Goal: Communication & Community: Share content

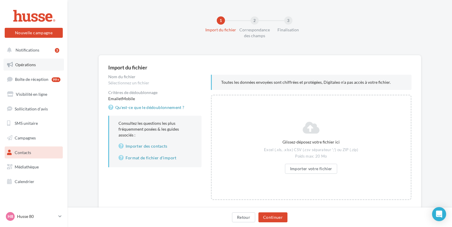
click at [26, 62] on span "Opérations" at bounding box center [25, 64] width 21 height 5
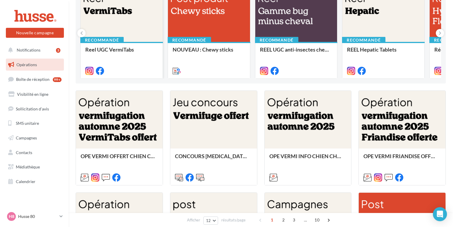
scroll to position [90, 0]
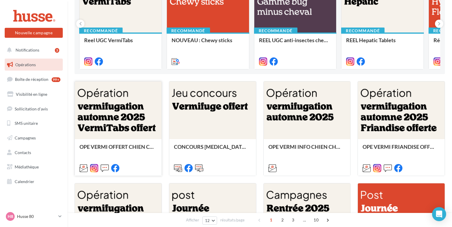
click at [121, 113] on div at bounding box center [118, 111] width 87 height 58
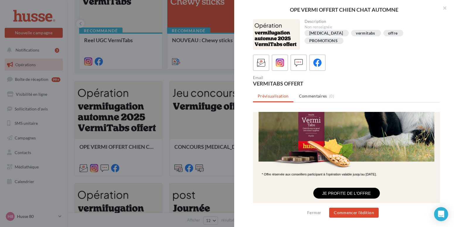
scroll to position [0, 0]
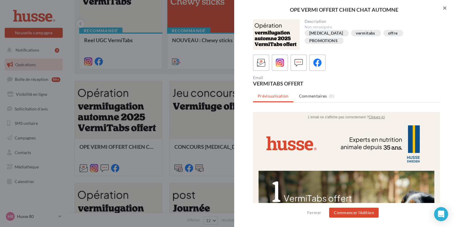
click at [447, 9] on button "button" at bounding box center [442, 9] width 23 height 18
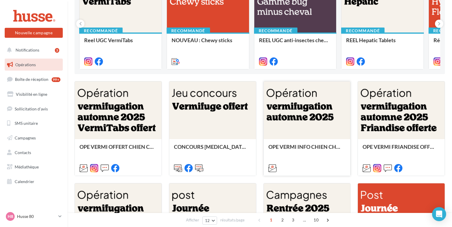
click at [289, 121] on div at bounding box center [307, 111] width 87 height 58
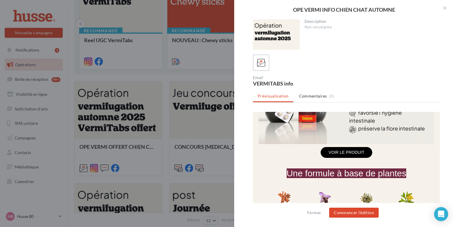
scroll to position [359, 0]
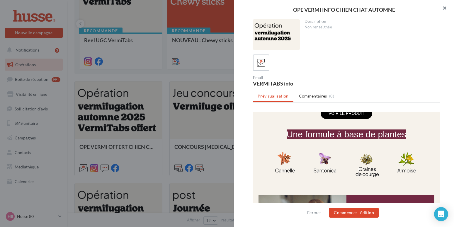
click at [446, 9] on button "button" at bounding box center [442, 9] width 23 height 18
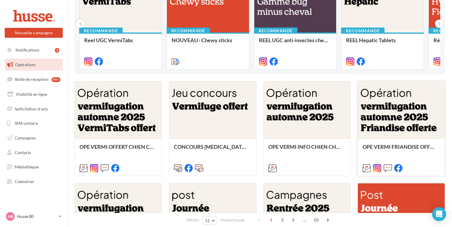
click at [391, 105] on div at bounding box center [401, 111] width 87 height 58
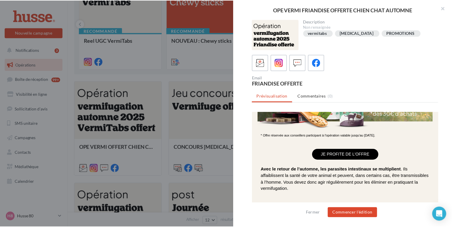
scroll to position [0, 0]
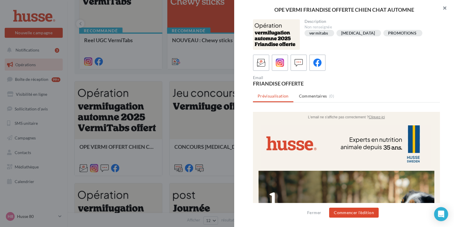
click at [446, 8] on button "button" at bounding box center [442, 9] width 23 height 18
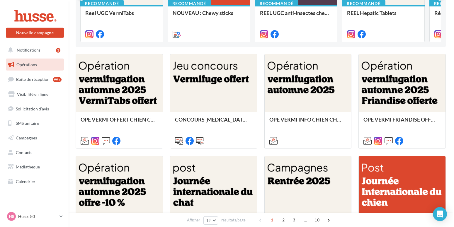
scroll to position [150, 0]
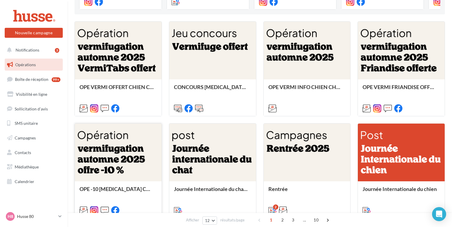
click at [111, 159] on div at bounding box center [118, 153] width 87 height 58
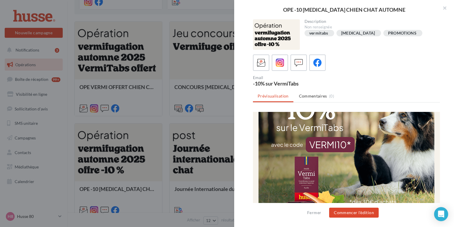
scroll to position [30, 0]
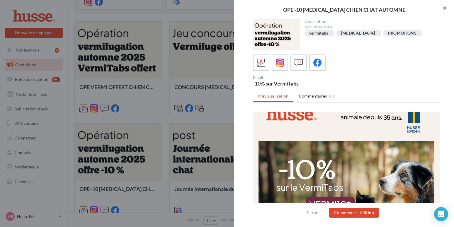
click at [447, 8] on button "button" at bounding box center [442, 9] width 23 height 18
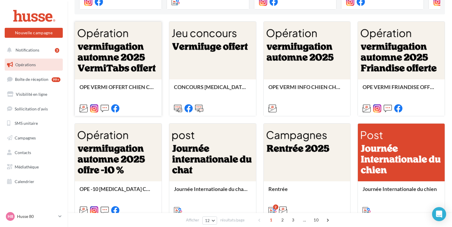
click at [101, 51] on div at bounding box center [118, 51] width 87 height 58
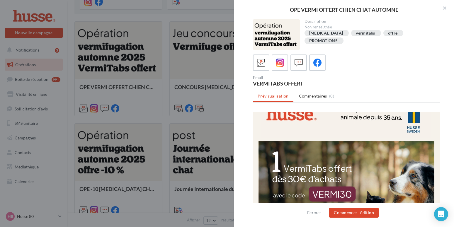
scroll to position [0, 0]
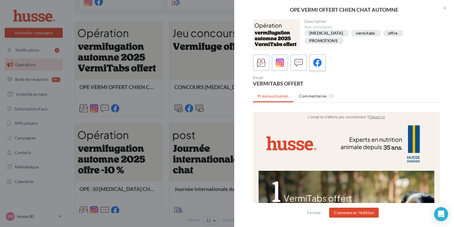
click at [321, 64] on icon at bounding box center [318, 63] width 9 height 9
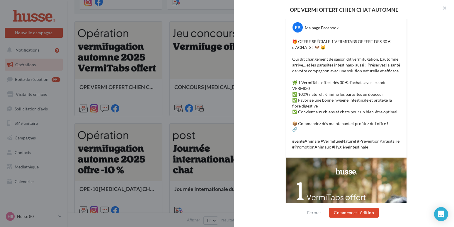
scroll to position [120, 0]
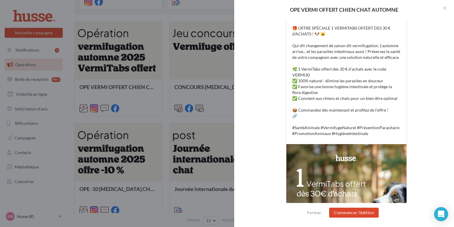
click at [350, 110] on p "🎁 OFFRE SPÉCIALE 1 VERMITABS OFFERT DES 30 € d'ACHATS ! 🐶 🐱 Qui dit changement …" at bounding box center [346, 80] width 109 height 111
click at [350, 108] on p "🎁 OFFRE SPÉCIALE 1 VERMITABS OFFERT DES 30 € d'ACHATS ! 🐶 🐱 Qui dit changement …" at bounding box center [346, 80] width 109 height 111
click at [350, 110] on p "🎁 OFFRE SPÉCIALE 1 VERMITABS OFFERT DES 30 € d'ACHATS ! 🐶 🐱 Qui dit changement …" at bounding box center [346, 80] width 109 height 111
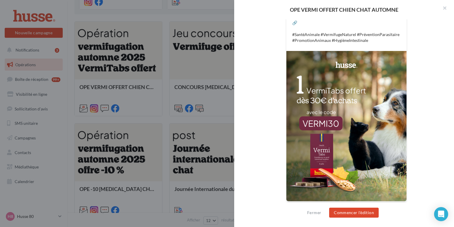
scroll to position [214, 0]
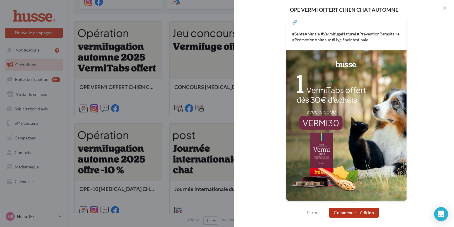
click at [349, 212] on button "Commencer l'édition" at bounding box center [354, 213] width 50 height 10
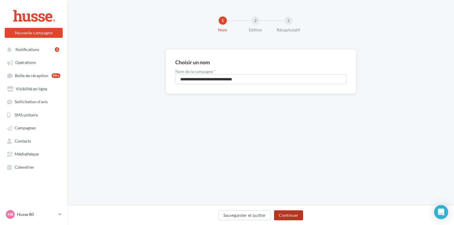
click at [290, 215] on button "Continuer" at bounding box center [288, 215] width 29 height 10
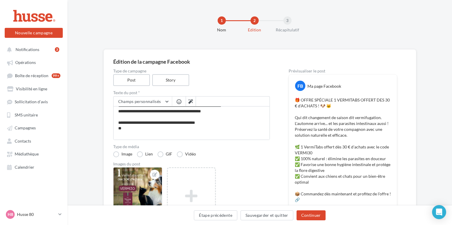
scroll to position [60, 0]
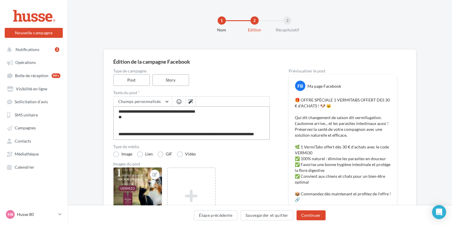
click at [175, 115] on textarea "**********" at bounding box center [191, 123] width 157 height 34
click at [177, 115] on textarea "**********" at bounding box center [191, 123] width 157 height 34
type textarea "**********"
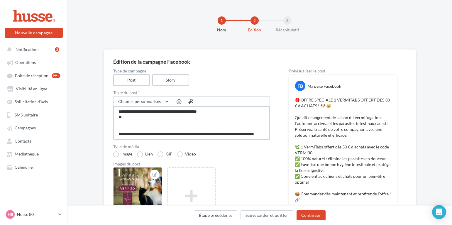
type textarea "**********"
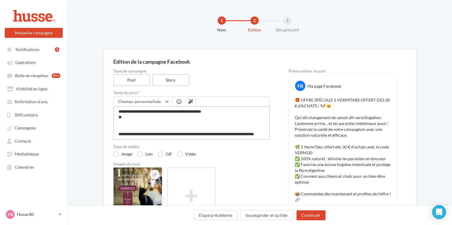
type textarea "**********"
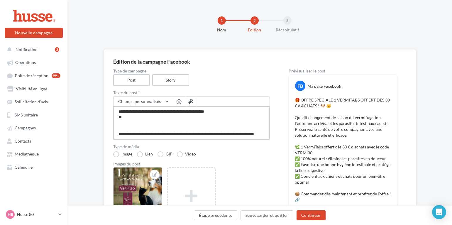
type textarea "**********"
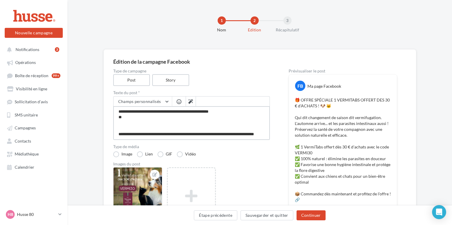
type textarea "**********"
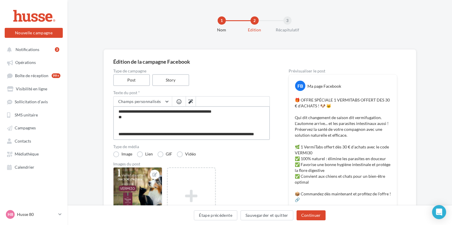
type textarea "**********"
click at [215, 133] on textarea "**********" at bounding box center [191, 123] width 157 height 34
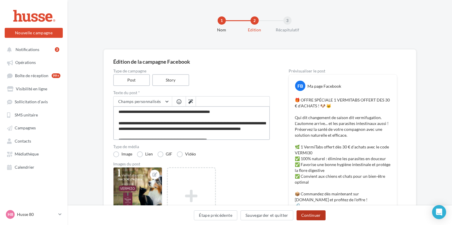
type textarea "**********"
click at [312, 216] on button "Continuer" at bounding box center [311, 215] width 29 height 10
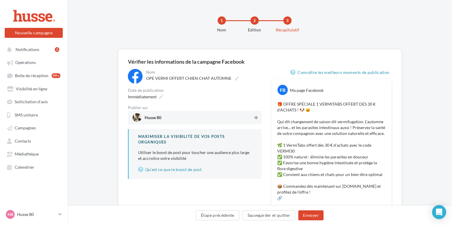
click at [255, 118] on icon at bounding box center [256, 118] width 4 height 4
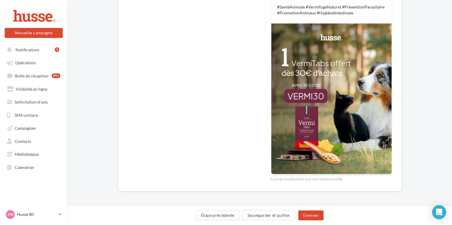
scroll to position [204, 0]
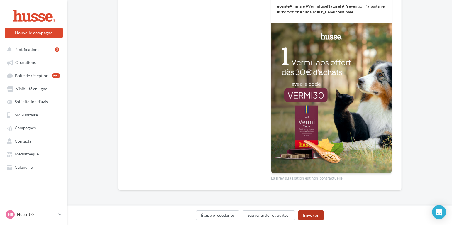
click at [311, 213] on button "Envoyer" at bounding box center [310, 215] width 25 height 10
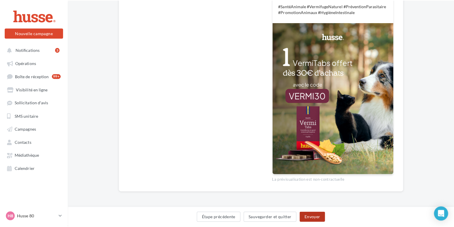
scroll to position [201, 0]
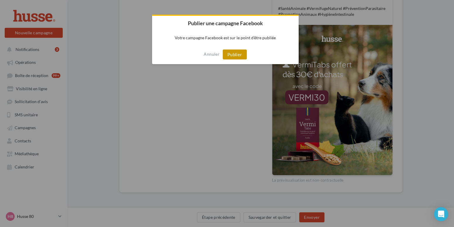
click at [237, 54] on button "Publier" at bounding box center [235, 55] width 24 height 10
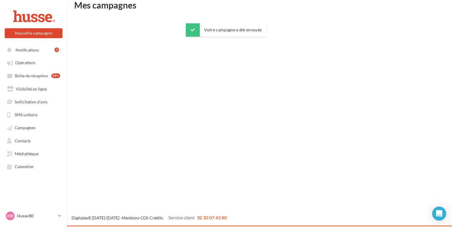
scroll to position [9, 0]
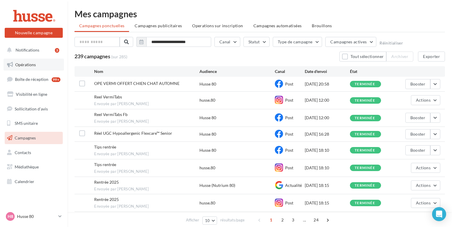
click at [25, 65] on span "Opérations" at bounding box center [25, 64] width 21 height 5
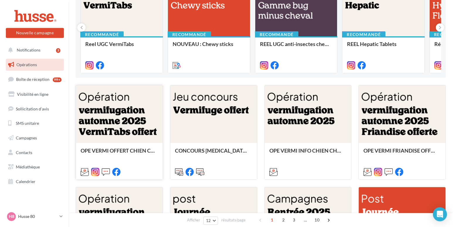
scroll to position [90, 0]
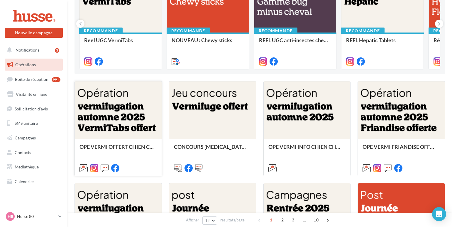
click at [109, 111] on div at bounding box center [118, 111] width 87 height 58
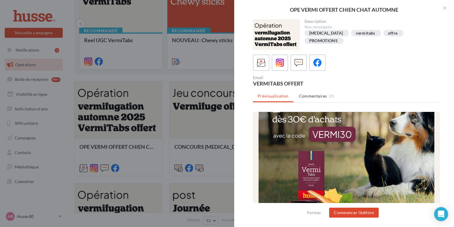
scroll to position [0, 0]
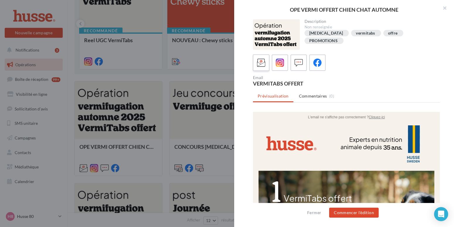
click at [262, 64] on icon at bounding box center [261, 63] width 9 height 9
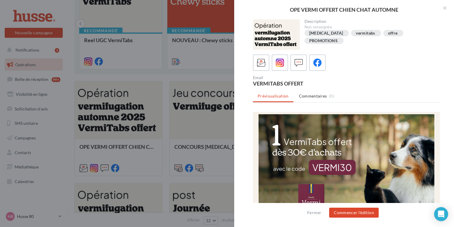
scroll to position [120, 0]
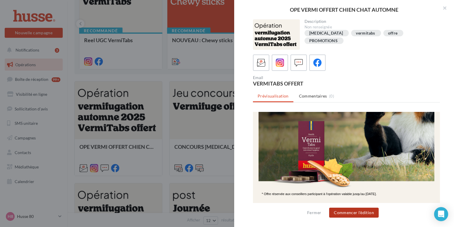
click at [341, 211] on button "Commencer l'édition" at bounding box center [354, 213] width 50 height 10
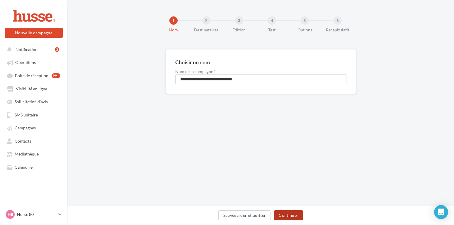
click at [287, 214] on button "Continuer" at bounding box center [288, 215] width 29 height 10
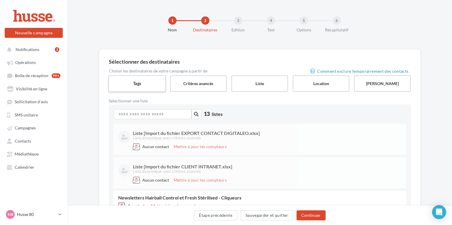
click at [135, 83] on label "Tags" at bounding box center [137, 83] width 58 height 17
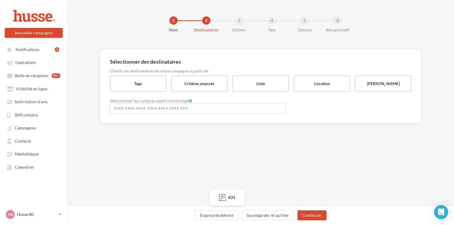
click at [125, 109] on input "Rechercher ou sélectionner un tag" at bounding box center [197, 108] width 173 height 7
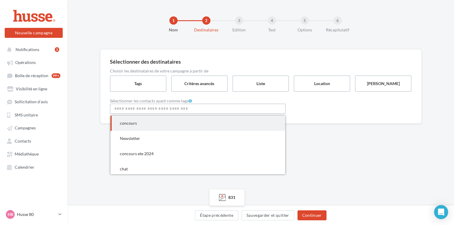
click at [125, 122] on span "concours" at bounding box center [128, 123] width 17 height 5
click at [125, 123] on span "Newsletter" at bounding box center [130, 123] width 20 height 5
click at [125, 123] on span "concours ete 2024" at bounding box center [137, 123] width 34 height 5
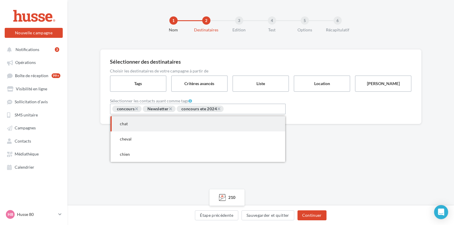
click at [125, 123] on span "chat" at bounding box center [124, 123] width 8 height 5
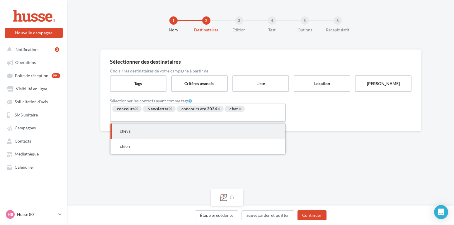
click at [125, 123] on div "Sélectionner des destinataires Choisir les destinataires de votre campagne à pa…" at bounding box center [260, 90] width 321 height 82
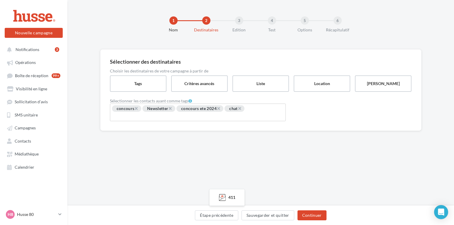
click at [144, 116] on input "Rechercher ou sélectionner un tag" at bounding box center [133, 116] width 44 height 7
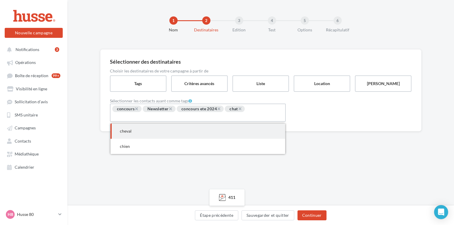
click at [136, 135] on span "cheval" at bounding box center [198, 130] width 175 height 15
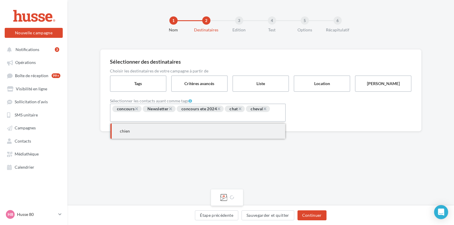
click at [133, 136] on span "chien" at bounding box center [198, 130] width 175 height 15
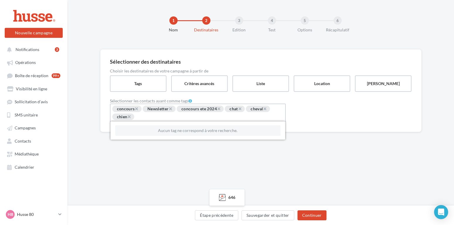
click at [136, 170] on div "1 Nom 2 Destinataires 3 Edition 4 Test 5 Options 6 Récapitulatif Sélectionner d…" at bounding box center [260, 103] width 387 height 206
click at [308, 214] on button "Continuer" at bounding box center [312, 215] width 29 height 10
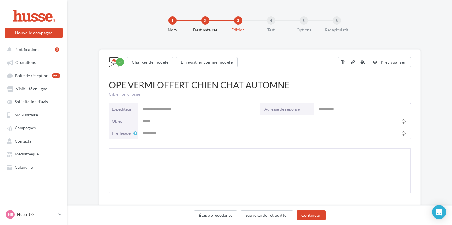
type input "**********"
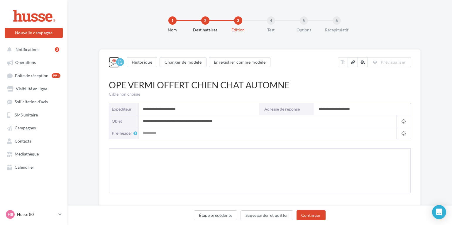
type input "**********"
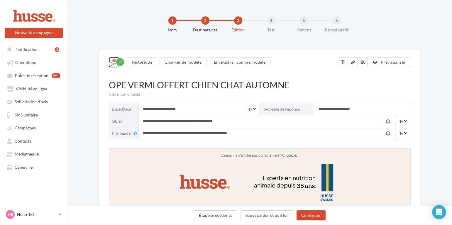
click at [187, 110] on input "**********" at bounding box center [198, 109] width 121 height 12
type input "**********"
drag, startPoint x: 362, startPoint y: 109, endPoint x: 314, endPoint y: 101, distance: 48.4
click at [315, 103] on input "**********" at bounding box center [362, 109] width 97 height 12
type input "**********"
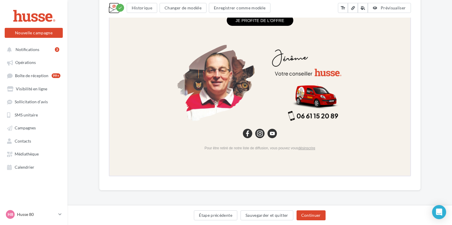
scroll to position [501, 0]
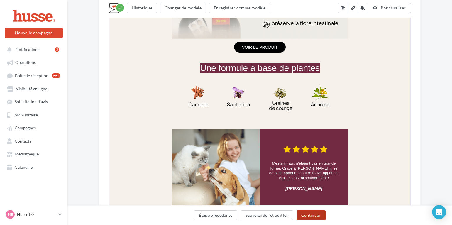
click at [319, 214] on button "Continuer" at bounding box center [311, 215] width 29 height 10
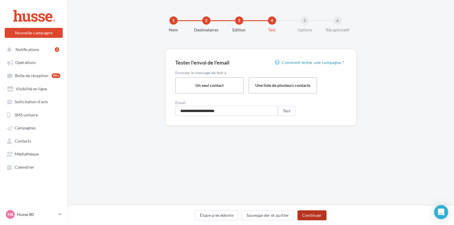
click at [312, 214] on button "Continuer" at bounding box center [312, 215] width 29 height 10
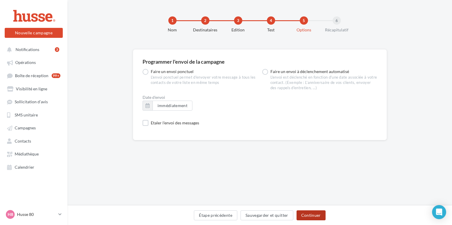
click at [310, 214] on button "Continuer" at bounding box center [311, 215] width 29 height 10
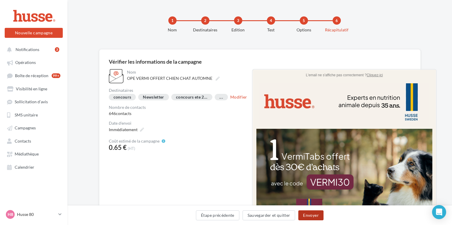
click at [309, 214] on button "Envoyer" at bounding box center [310, 215] width 25 height 10
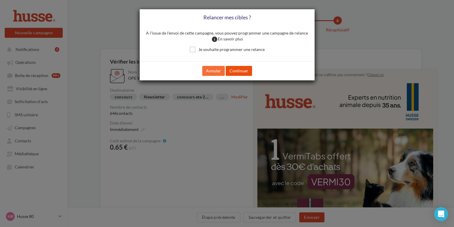
click at [234, 70] on button "Continuer" at bounding box center [239, 71] width 26 height 10
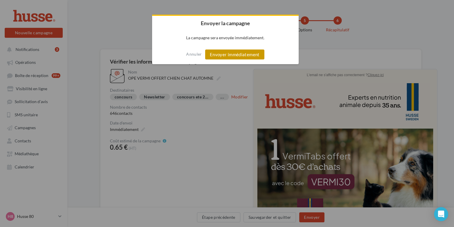
click at [234, 56] on button "Envoyer immédiatement" at bounding box center [234, 55] width 59 height 10
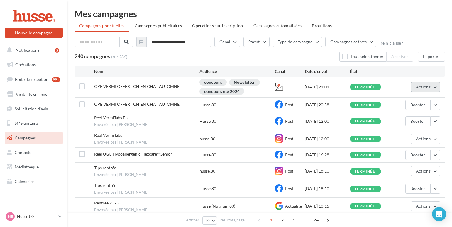
click at [435, 87] on button "Actions" at bounding box center [425, 87] width 29 height 10
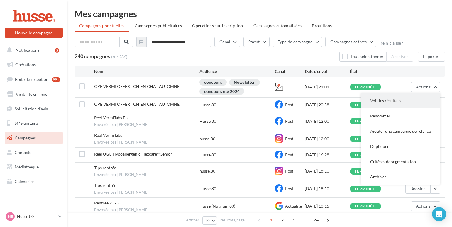
click at [389, 100] on button "Voir les résultats" at bounding box center [400, 100] width 79 height 15
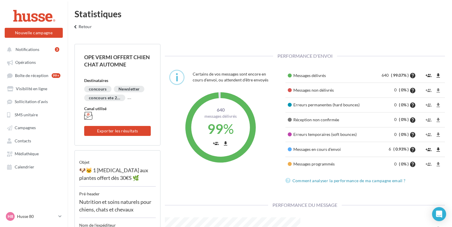
scroll to position [90, 144]
click at [61, 215] on icon at bounding box center [59, 216] width 3 height 5
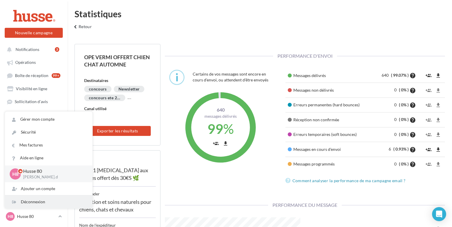
click at [44, 204] on div "Déconnexion" at bounding box center [48, 202] width 87 height 13
